Goal: Task Accomplishment & Management: Use online tool/utility

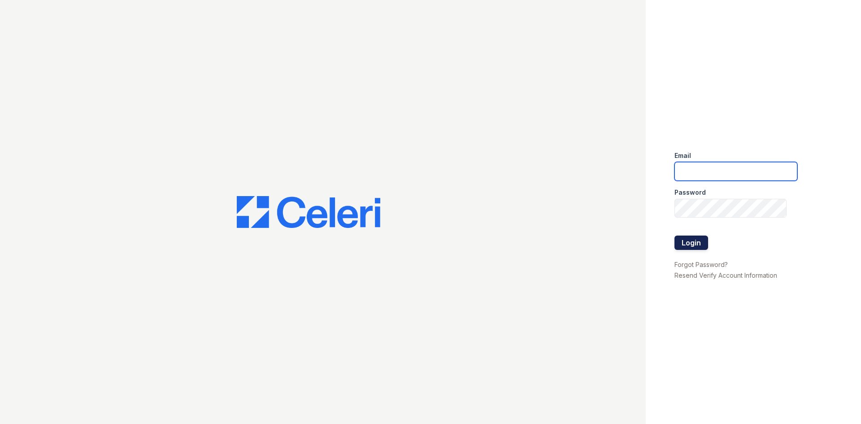
type input "renewtowncenter@trinity-pm.com"
click at [694, 238] on button "Login" at bounding box center [691, 242] width 34 height 14
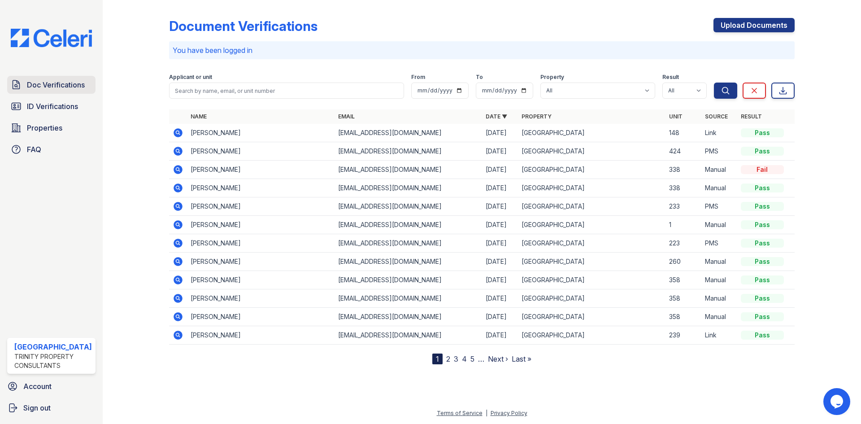
click at [50, 85] on span "Doc Verifications" at bounding box center [56, 84] width 58 height 11
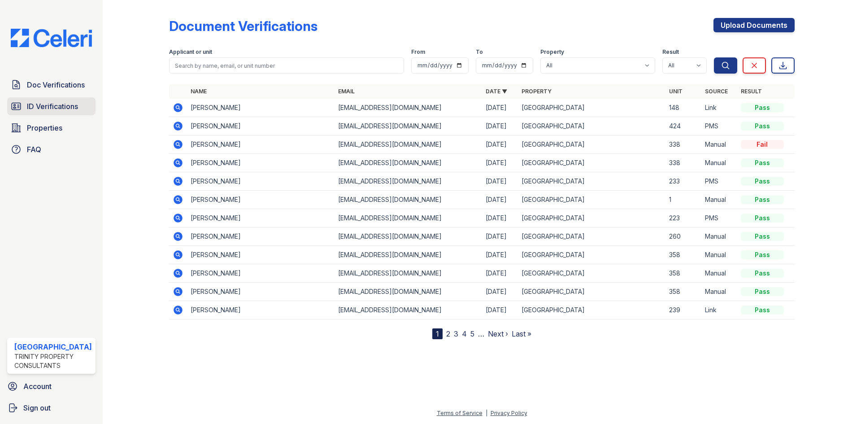
click at [65, 101] on span "ID Verifications" at bounding box center [52, 106] width 51 height 11
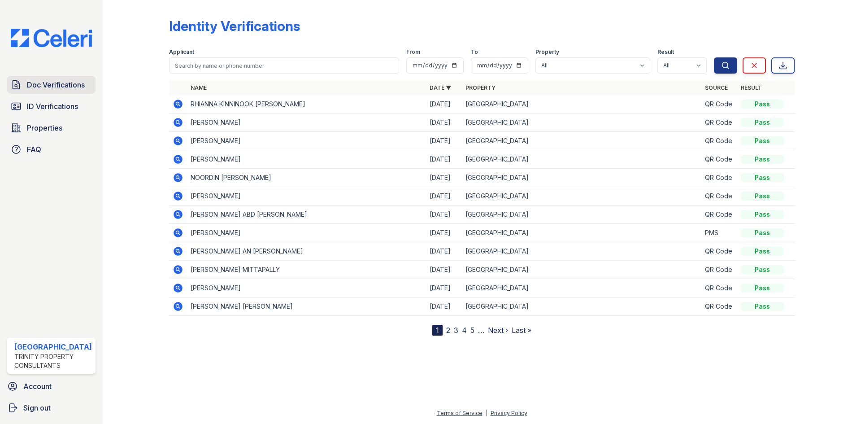
click at [70, 83] on span "Doc Verifications" at bounding box center [56, 84] width 58 height 11
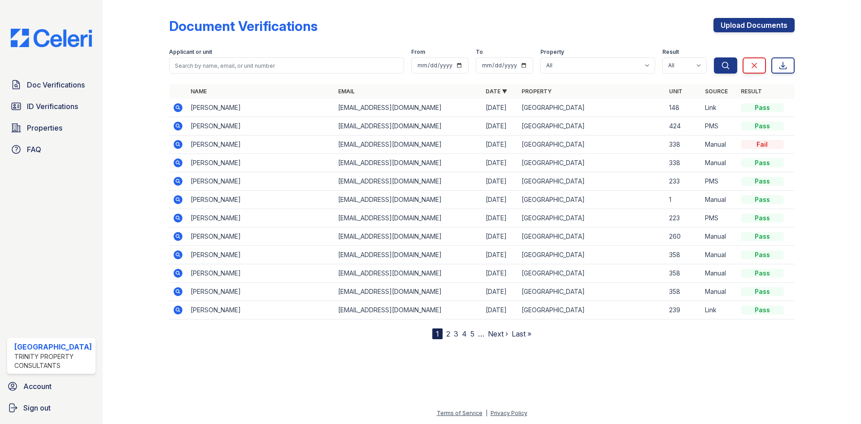
click at [174, 181] on icon at bounding box center [178, 181] width 9 height 9
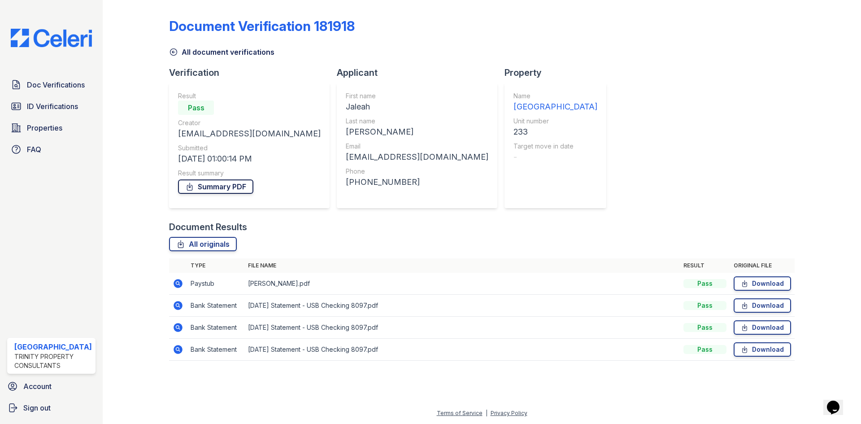
click at [224, 191] on link "Summary PDF" at bounding box center [215, 186] width 75 height 14
click at [45, 79] on span "Doc Verifications" at bounding box center [56, 84] width 58 height 11
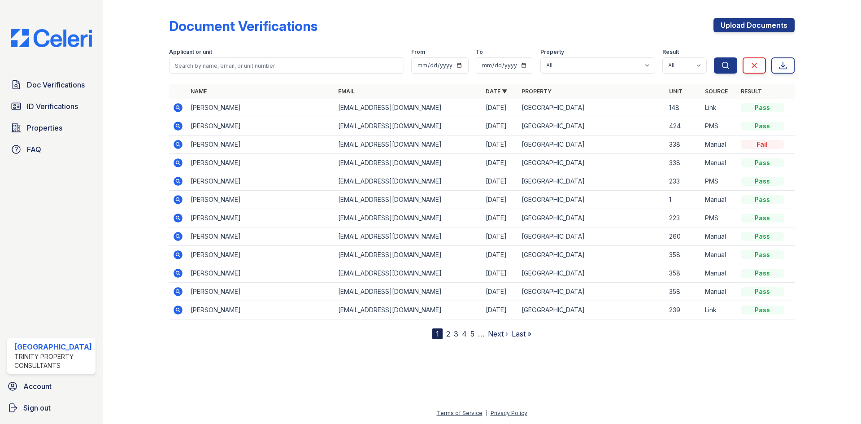
click at [179, 198] on icon at bounding box center [178, 199] width 9 height 9
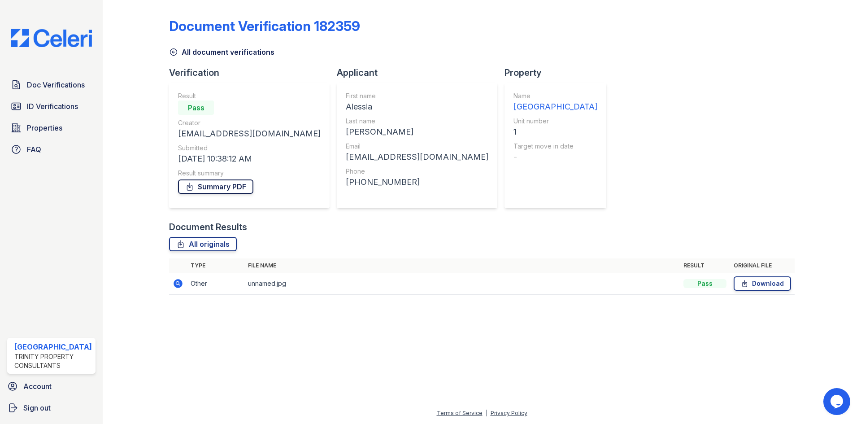
click at [210, 183] on link "Summary PDF" at bounding box center [215, 186] width 75 height 14
click at [51, 95] on div "Doc Verifications ID Verifications Properties FAQ" at bounding box center [52, 117] width 96 height 83
click at [57, 88] on span "Doc Verifications" at bounding box center [56, 84] width 58 height 11
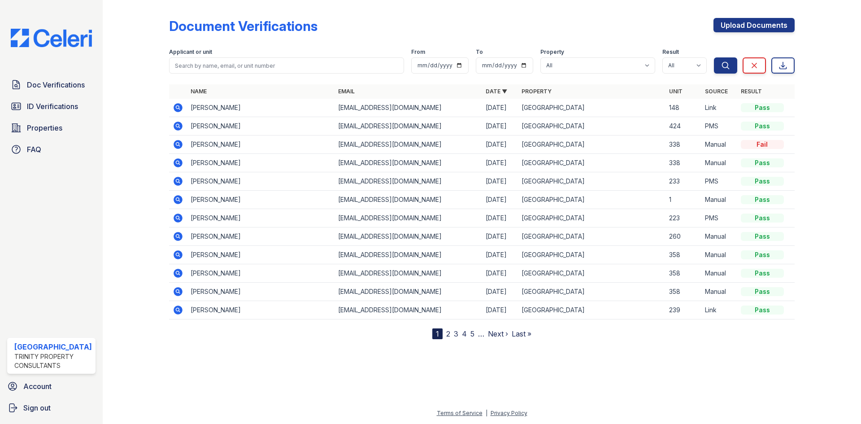
click at [175, 176] on icon at bounding box center [178, 181] width 11 height 11
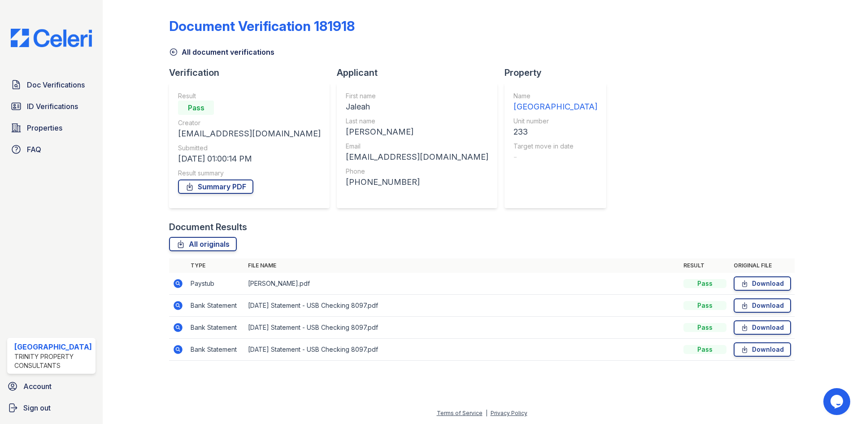
click at [178, 284] on icon at bounding box center [177, 283] width 2 height 2
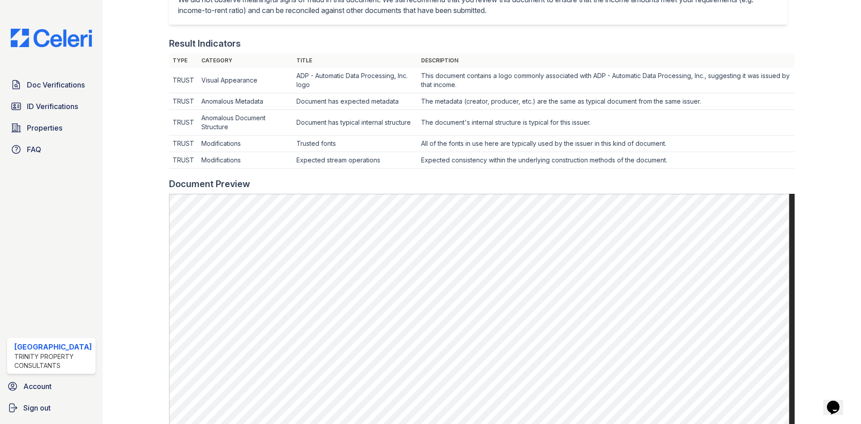
scroll to position [269, 0]
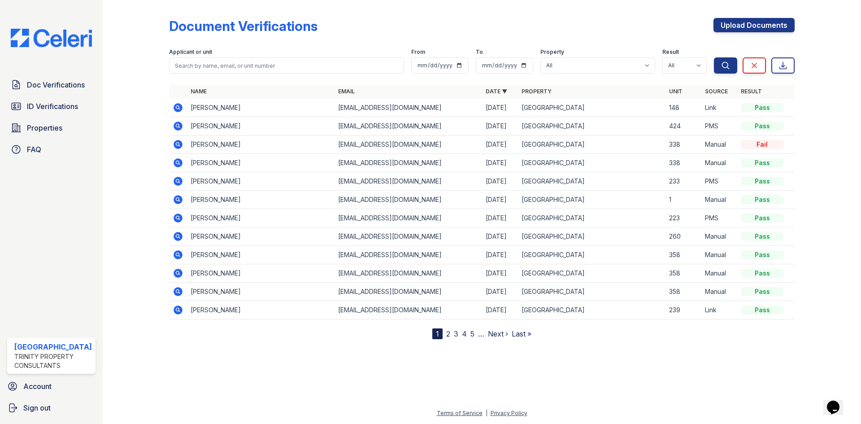
click at [177, 201] on icon at bounding box center [178, 199] width 9 height 9
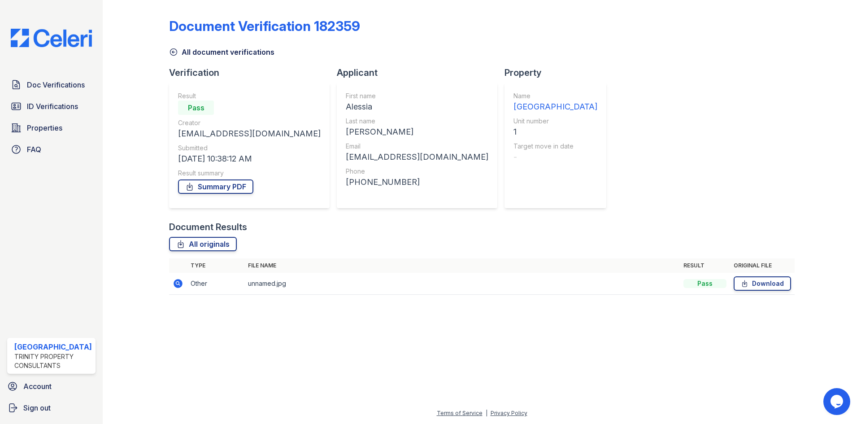
click at [181, 285] on icon at bounding box center [178, 283] width 9 height 9
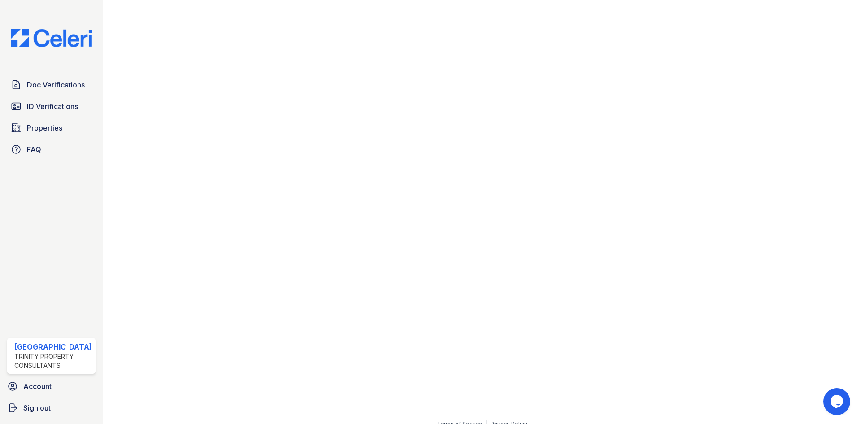
scroll to position [897, 0]
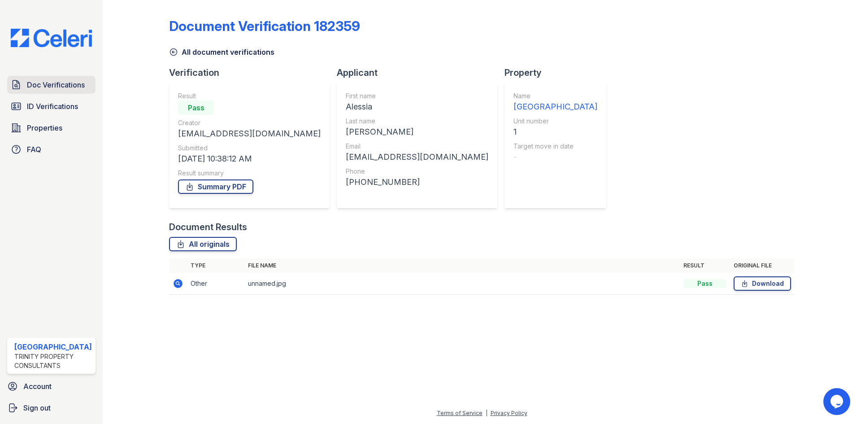
click at [72, 87] on span "Doc Verifications" at bounding box center [56, 84] width 58 height 11
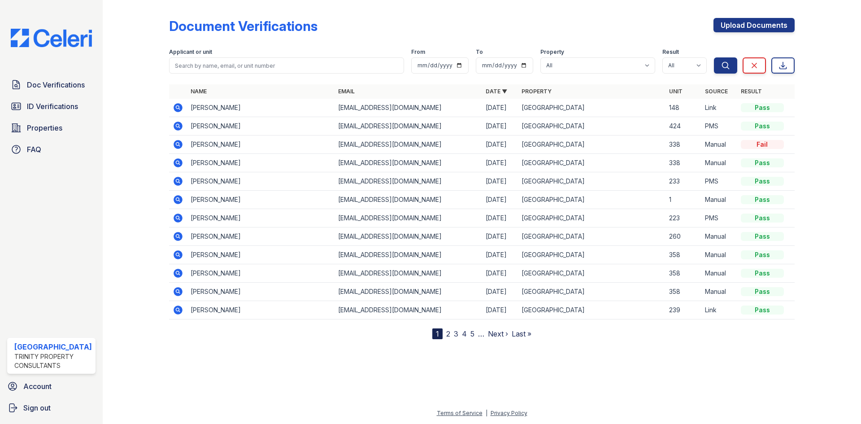
click at [181, 212] on td at bounding box center [178, 218] width 18 height 18
click at [179, 218] on icon at bounding box center [178, 217] width 9 height 9
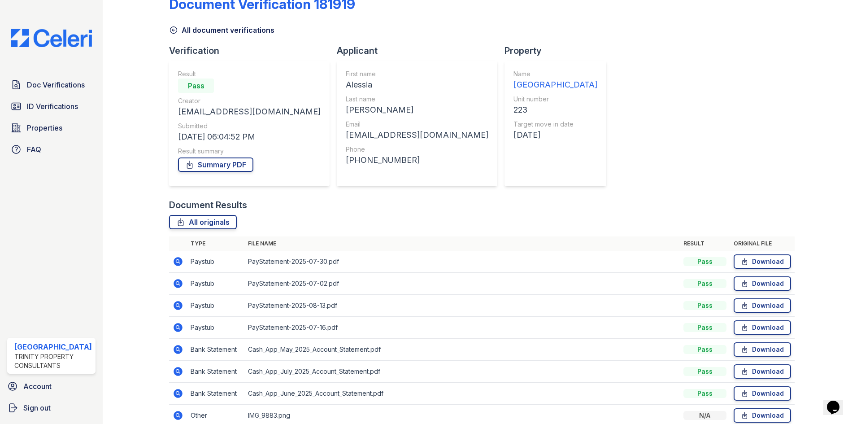
scroll to position [64, 0]
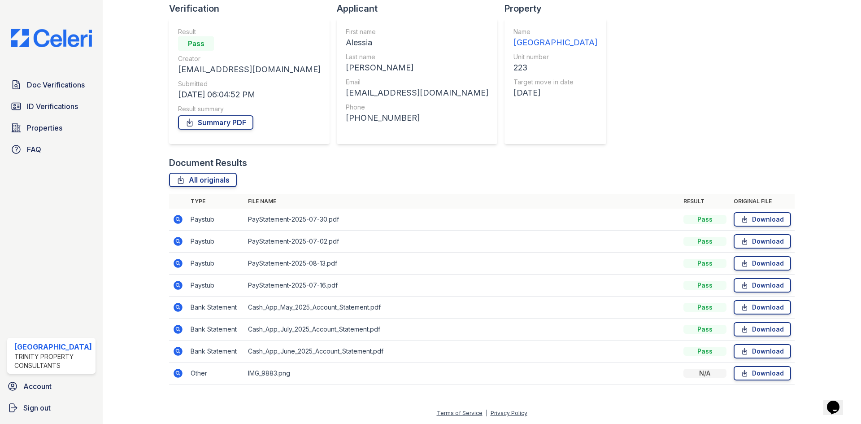
click at [175, 217] on icon at bounding box center [178, 219] width 9 height 9
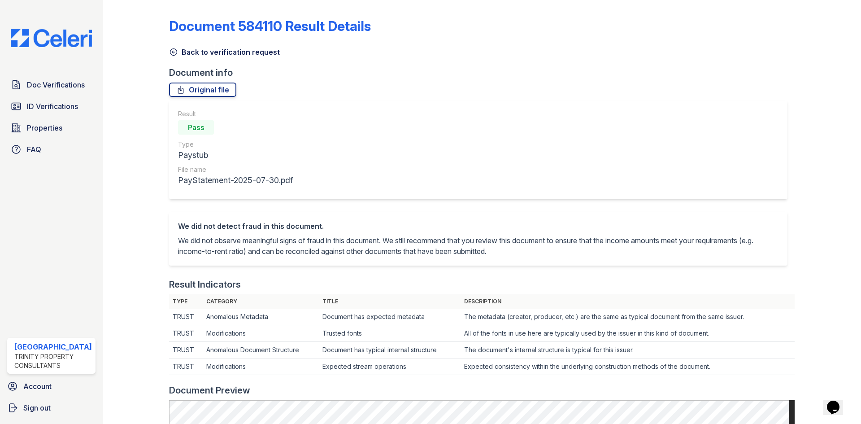
click at [174, 53] on icon at bounding box center [173, 52] width 9 height 9
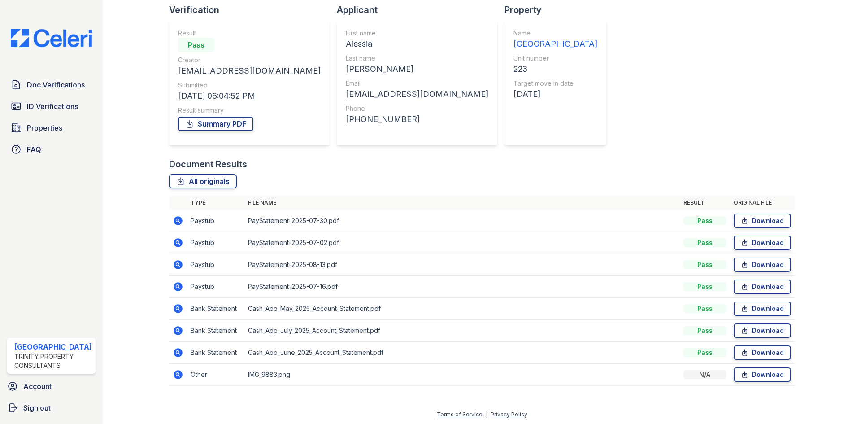
scroll to position [64, 0]
click at [176, 263] on icon at bounding box center [177, 262] width 2 height 2
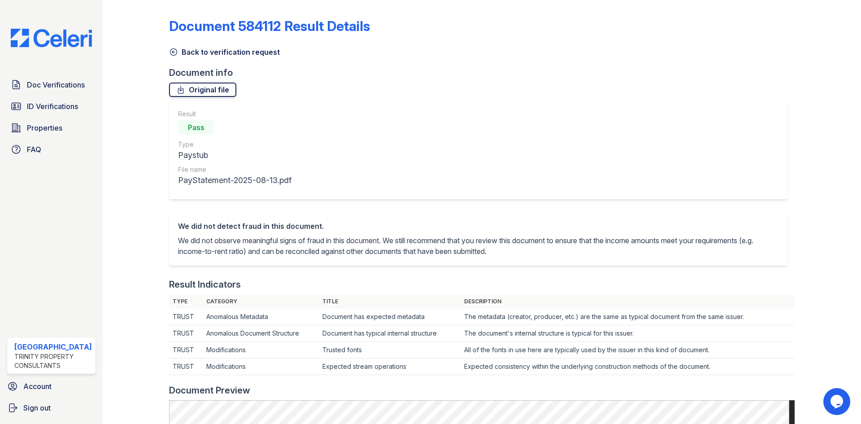
click at [196, 91] on link "Original file" at bounding box center [202, 90] width 67 height 14
click at [63, 85] on span "Doc Verifications" at bounding box center [56, 84] width 58 height 11
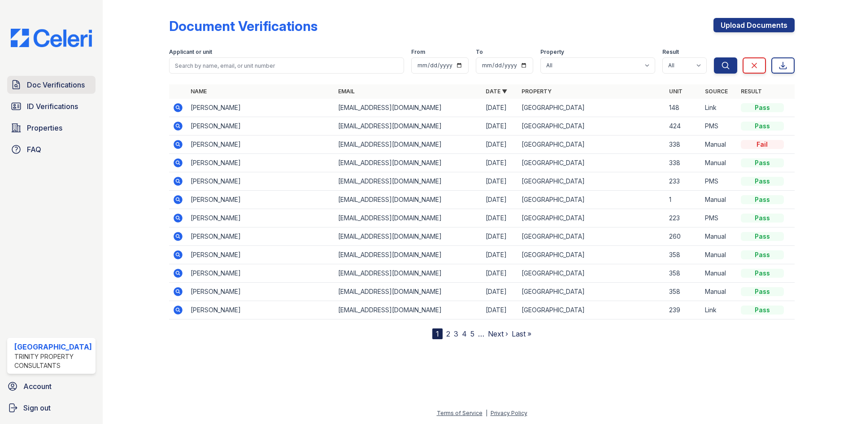
click at [78, 86] on span "Doc Verifications" at bounding box center [56, 84] width 58 height 11
click at [179, 183] on icon at bounding box center [178, 181] width 11 height 11
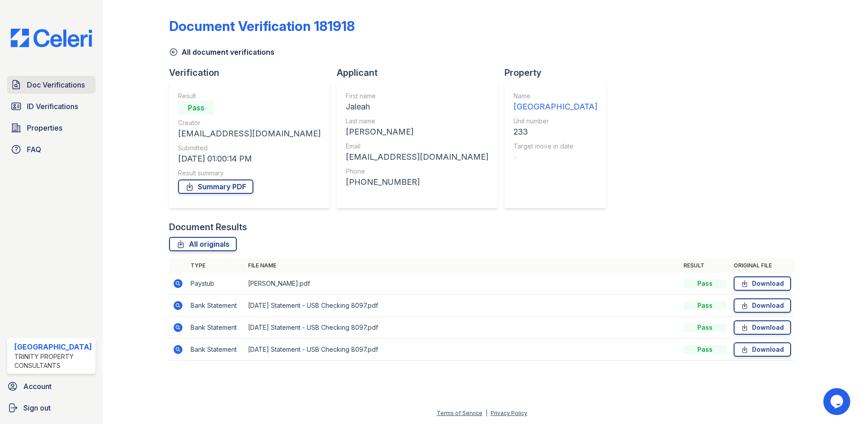
click at [59, 83] on span "Doc Verifications" at bounding box center [56, 84] width 58 height 11
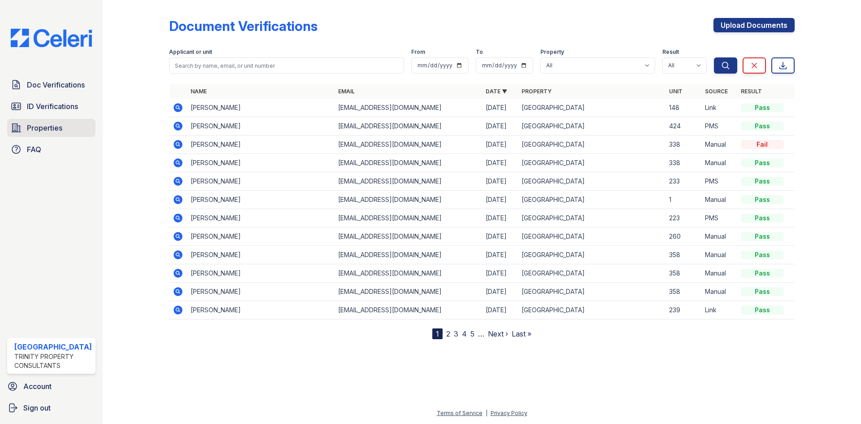
click at [22, 130] on link "Properties" at bounding box center [51, 128] width 88 height 18
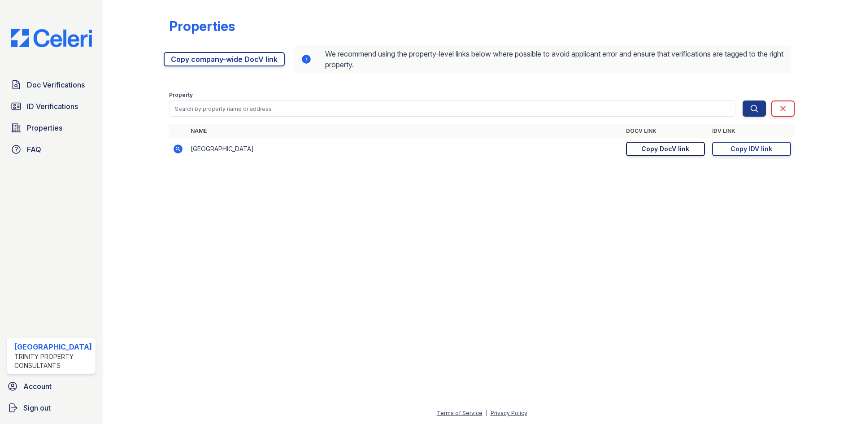
click at [687, 146] on div "Copy DocV link" at bounding box center [665, 148] width 48 height 9
click at [80, 81] on span "Doc Verifications" at bounding box center [56, 84] width 58 height 11
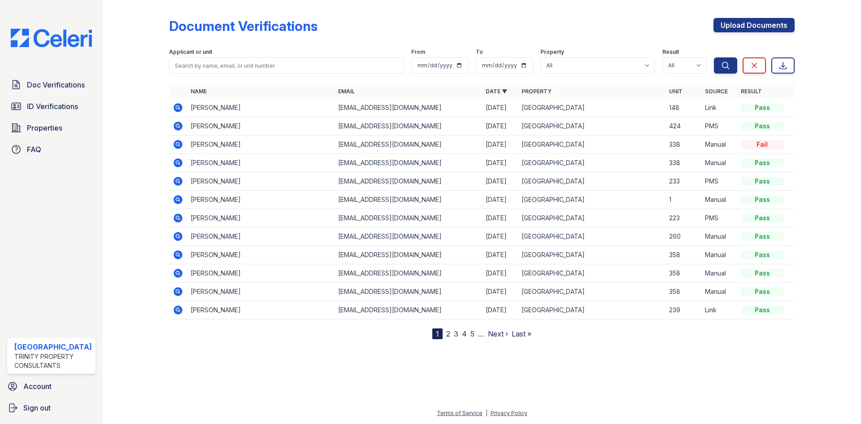
click at [177, 181] on icon at bounding box center [177, 180] width 2 height 2
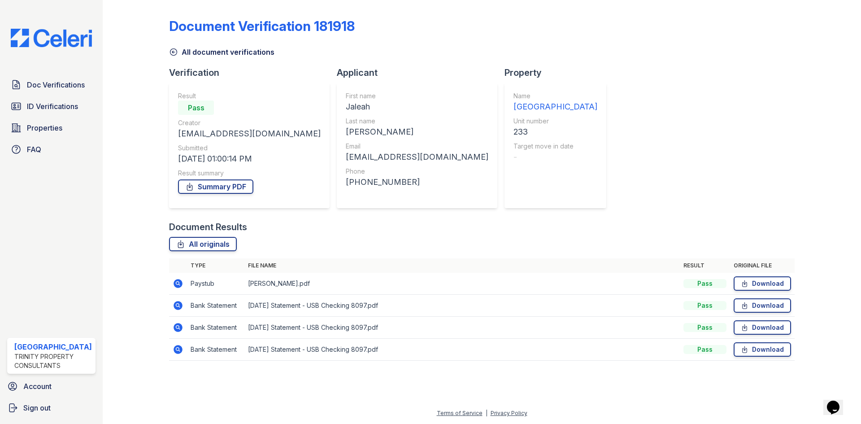
click at [177, 327] on icon at bounding box center [177, 327] width 2 height 2
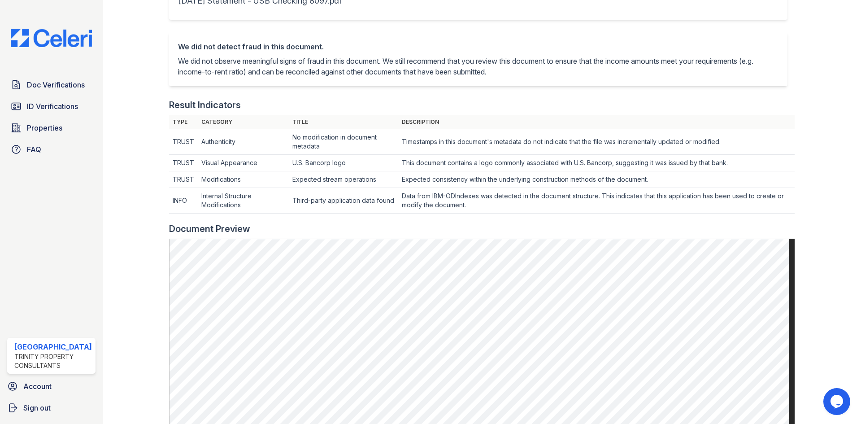
scroll to position [448, 0]
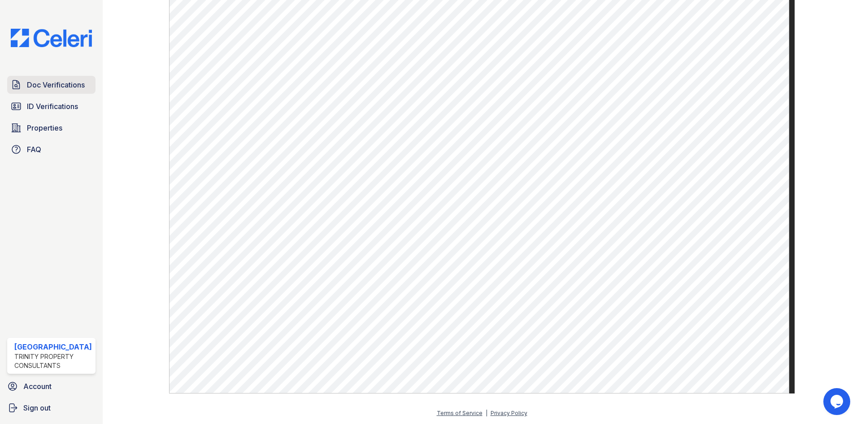
click at [39, 85] on span "Doc Verifications" at bounding box center [56, 84] width 58 height 11
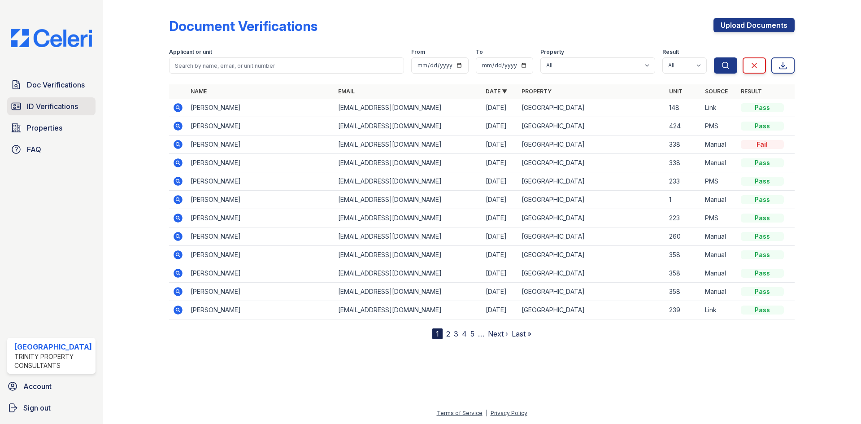
click at [61, 104] on span "ID Verifications" at bounding box center [52, 106] width 51 height 11
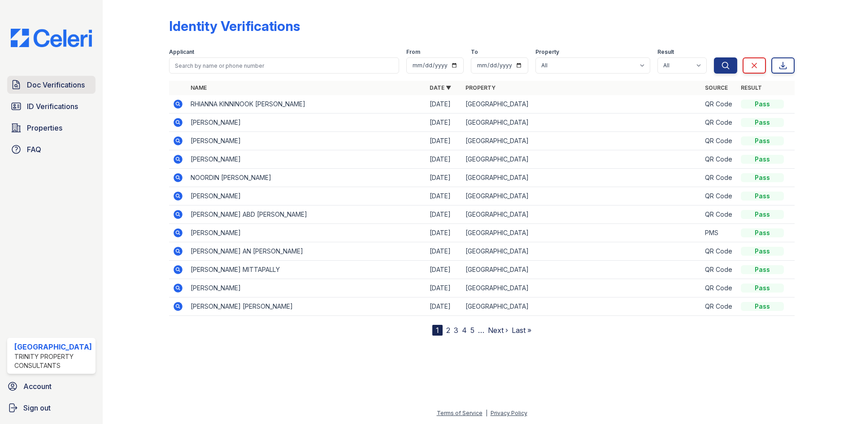
click at [60, 83] on span "Doc Verifications" at bounding box center [56, 84] width 58 height 11
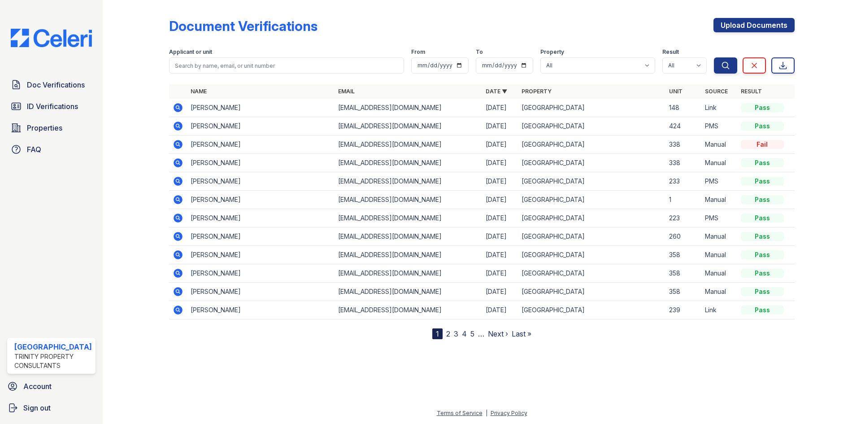
click at [178, 217] on icon at bounding box center [177, 217] width 2 height 2
click at [176, 196] on icon at bounding box center [178, 199] width 9 height 9
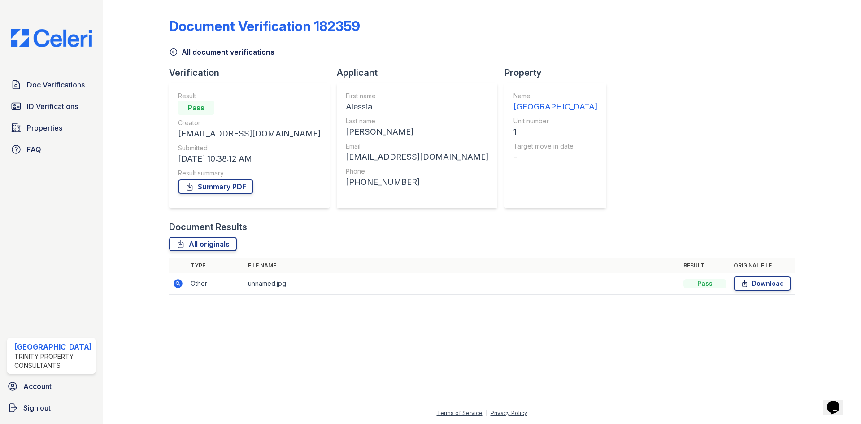
click at [179, 284] on icon at bounding box center [178, 283] width 9 height 9
click at [50, 80] on span "Doc Verifications" at bounding box center [56, 84] width 58 height 11
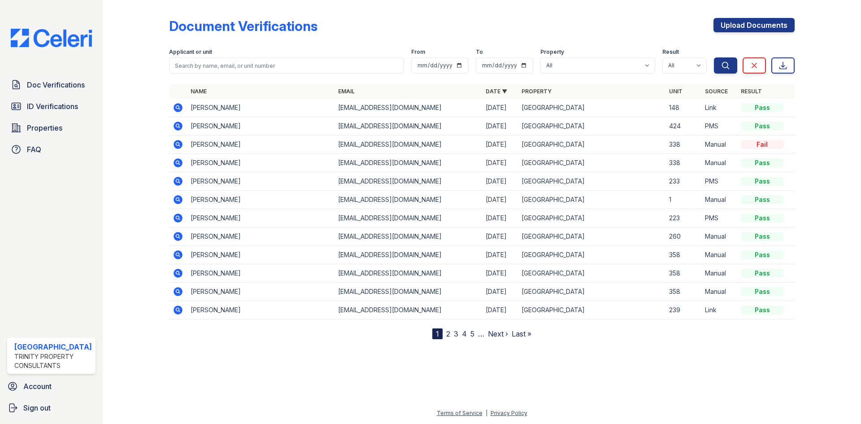
click at [178, 200] on icon at bounding box center [178, 199] width 11 height 11
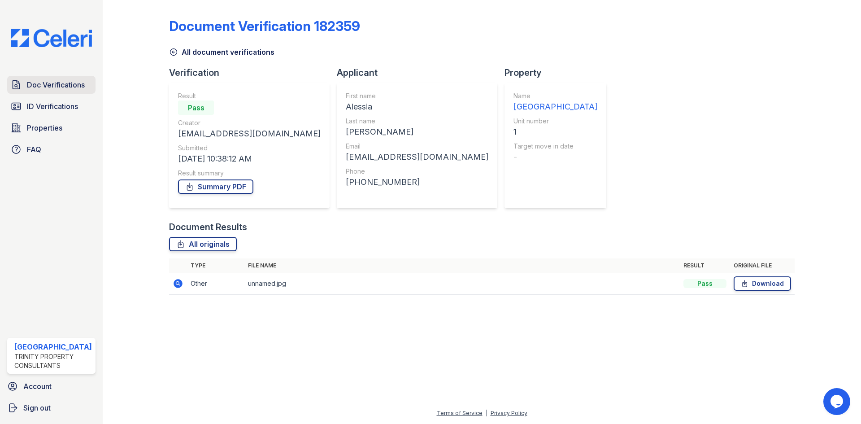
click at [69, 83] on span "Doc Verifications" at bounding box center [56, 84] width 58 height 11
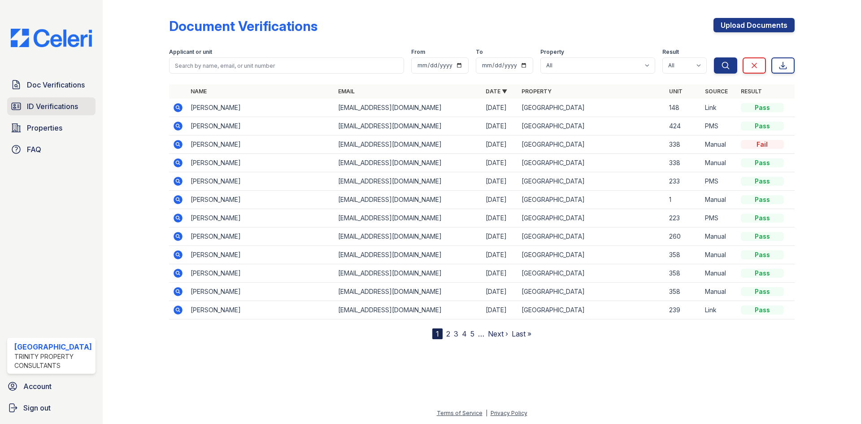
click at [66, 104] on span "ID Verifications" at bounding box center [52, 106] width 51 height 11
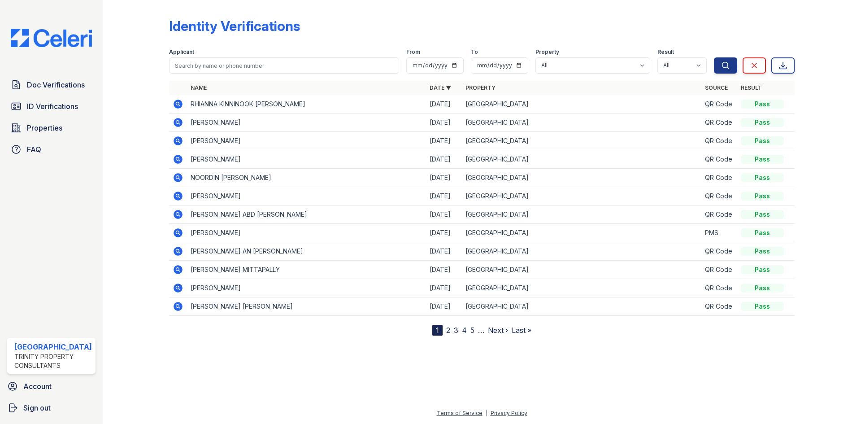
click at [447, 331] on link "2" at bounding box center [448, 330] width 4 height 9
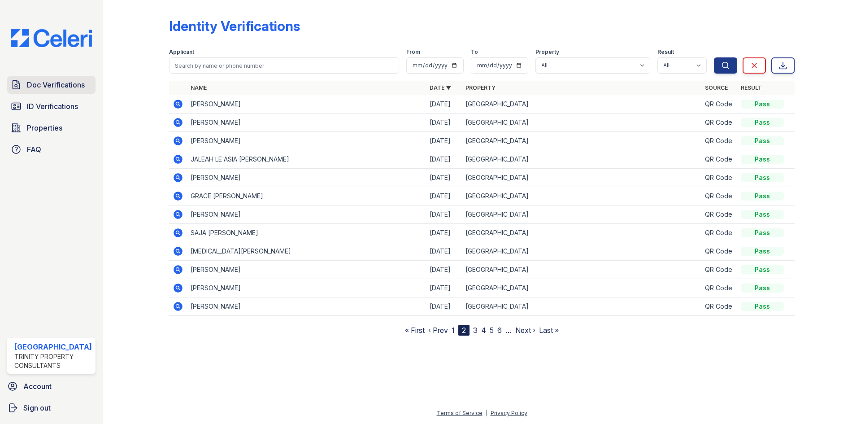
click at [60, 88] on span "Doc Verifications" at bounding box center [56, 84] width 58 height 11
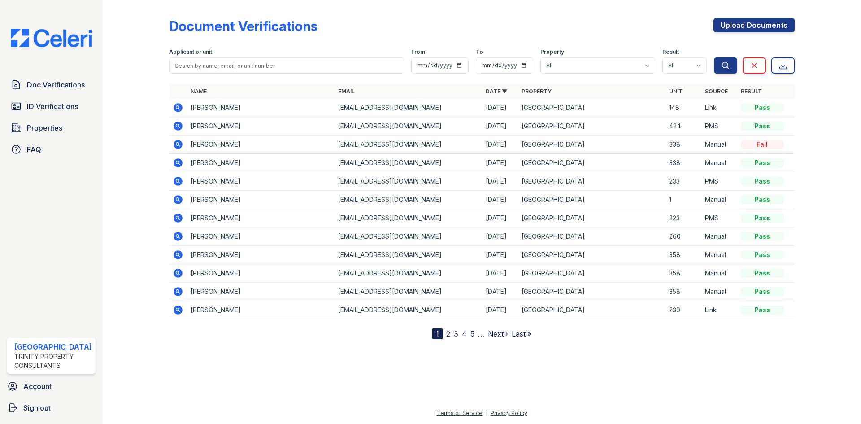
click at [174, 106] on icon at bounding box center [178, 107] width 9 height 9
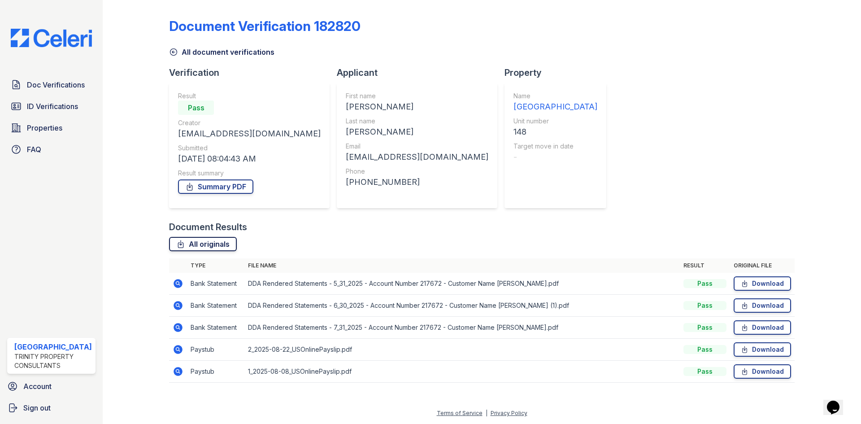
click at [202, 241] on link "All originals" at bounding box center [203, 244] width 68 height 14
click at [212, 187] on link "Summary PDF" at bounding box center [215, 186] width 75 height 14
click at [220, 243] on link "All originals" at bounding box center [203, 244] width 68 height 14
click at [55, 81] on span "Doc Verifications" at bounding box center [56, 84] width 58 height 11
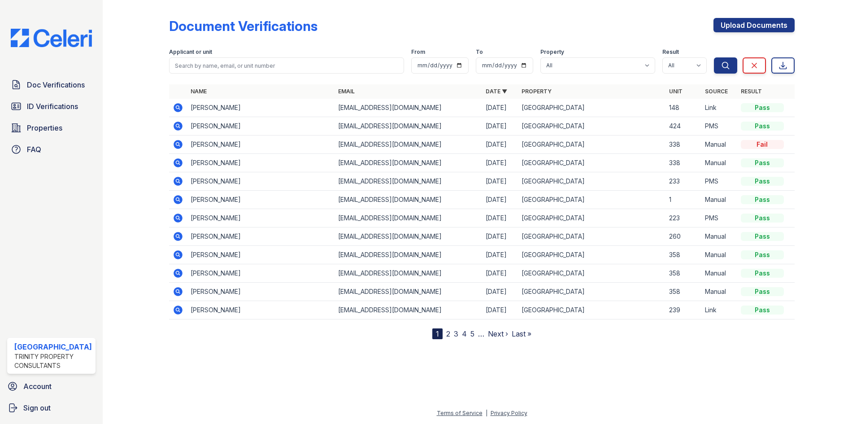
click at [178, 127] on icon at bounding box center [178, 126] width 11 height 11
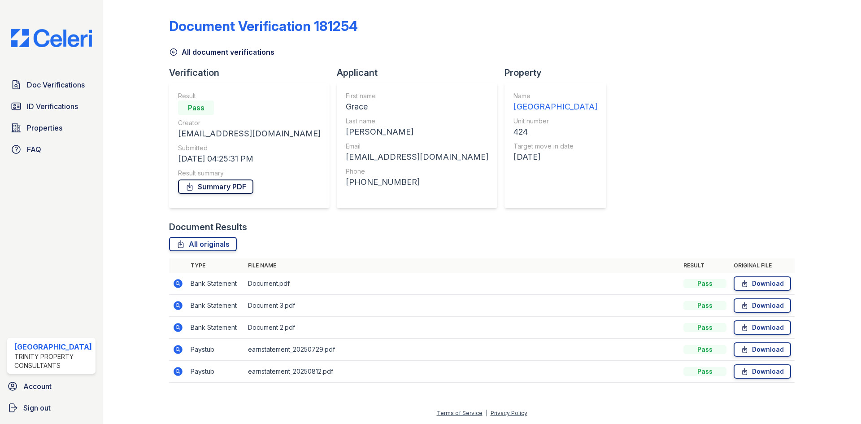
click at [238, 189] on link "Summary PDF" at bounding box center [215, 186] width 75 height 14
